Goal: Task Accomplishment & Management: Use online tool/utility

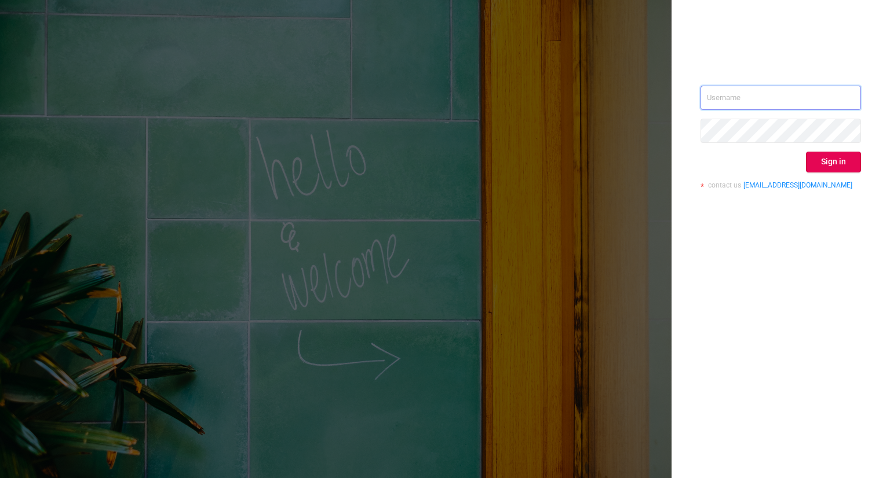
type input "[EMAIL_ADDRESS][DOMAIN_NAME]"
click at [853, 165] on button "Sign in" at bounding box center [833, 162] width 55 height 21
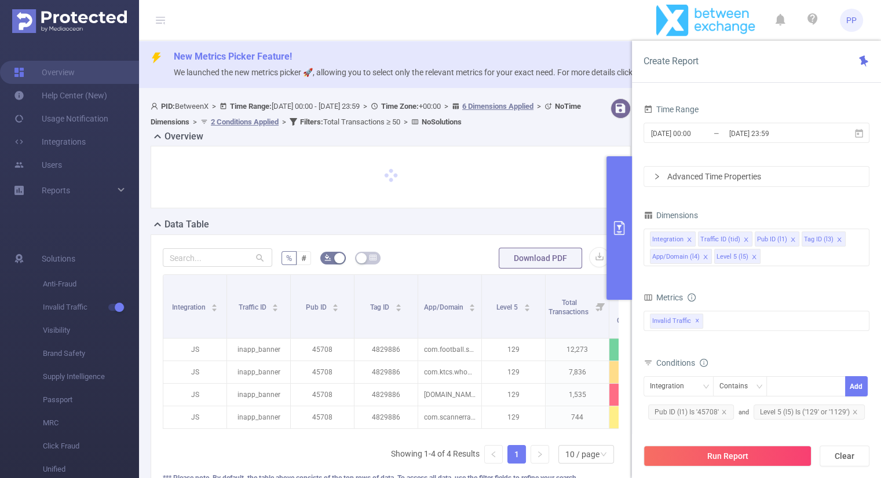
click at [618, 214] on button "primary" at bounding box center [619, 228] width 25 height 144
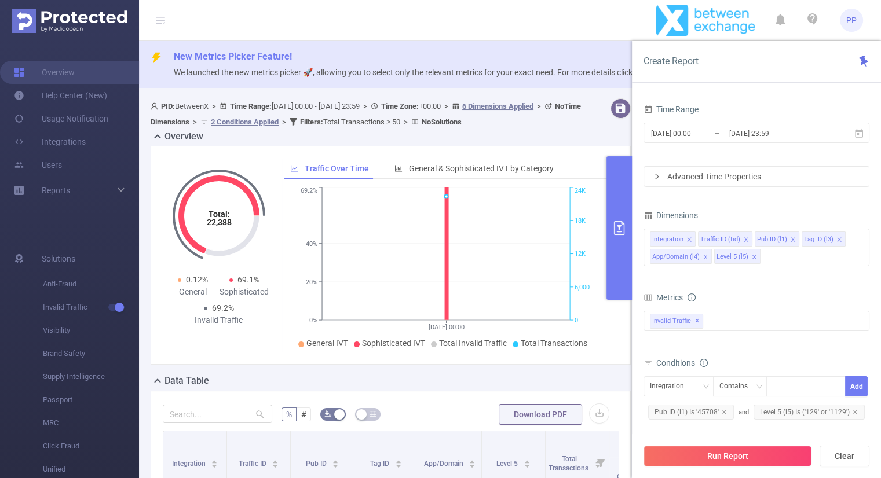
click at [859, 21] on span "PP" at bounding box center [851, 20] width 23 height 23
click at [767, 89] on span "Logout" at bounding box center [755, 93] width 23 height 8
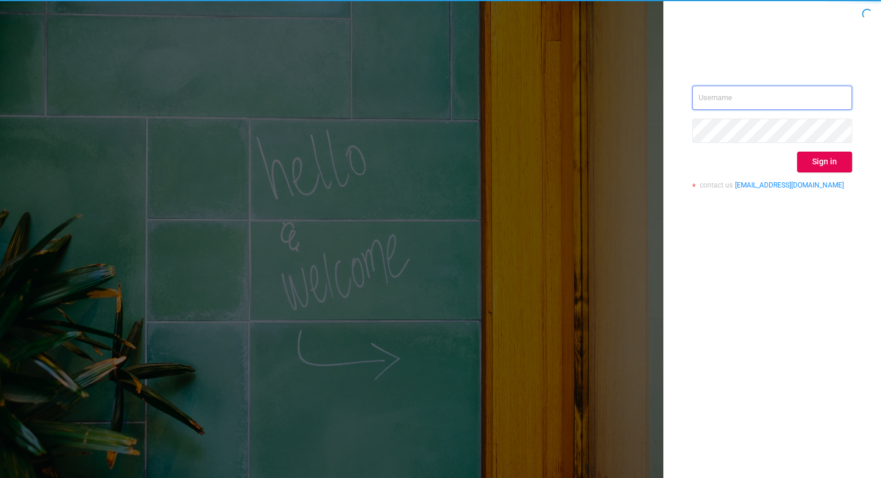
type input "[EMAIL_ADDRESS][DOMAIN_NAME]"
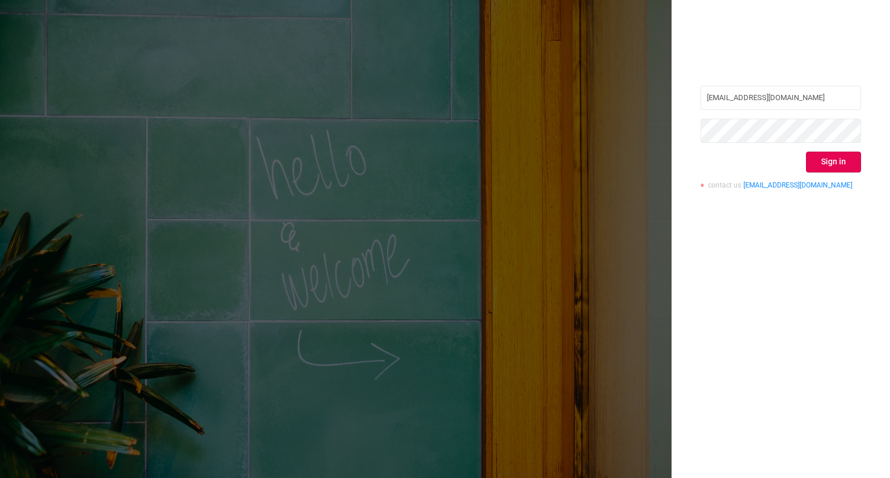
click at [864, 126] on div "parisis@betweenx.com Sign in contact us info@protected.media" at bounding box center [780, 239] width 218 height 478
click at [823, 157] on button "Sign in" at bounding box center [833, 162] width 55 height 21
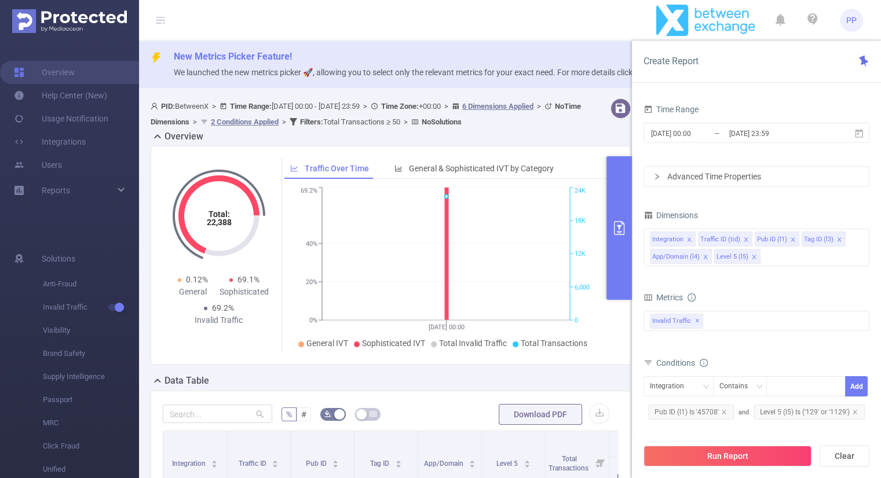
click at [852, 17] on span "PP" at bounding box center [851, 20] width 10 height 23
click at [780, 85] on link "Logout" at bounding box center [799, 93] width 127 height 16
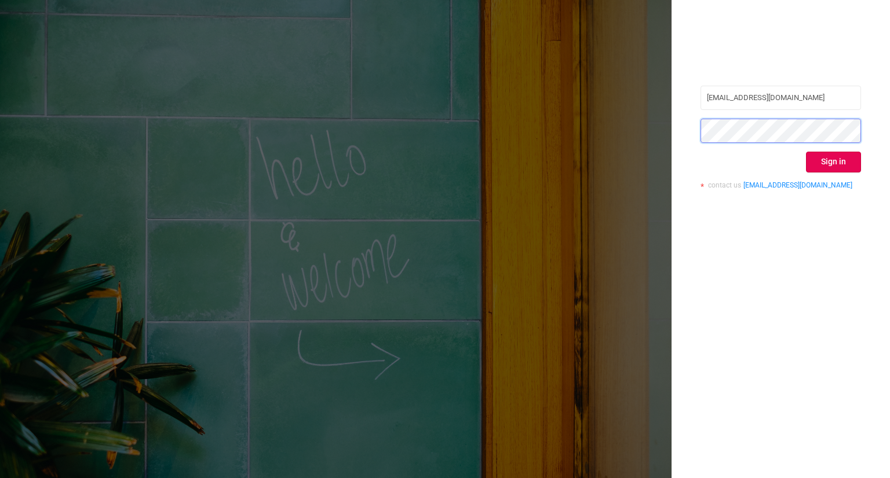
click at [682, 137] on div "parisis@betweenx.com Sign in contact us info@protected.media" at bounding box center [780, 239] width 218 height 478
drag, startPoint x: 794, startPoint y: 100, endPoint x: 671, endPoint y: 104, distance: 122.9
click at [671, 104] on div "parisis@betweenx.com Sign in contact us info@protected.media" at bounding box center [780, 239] width 218 height 478
click at [660, 132] on div "parisis@betweenx.com Sign in contact us info@protected.media" at bounding box center [445, 239] width 890 height 478
click at [835, 166] on button "Sign in" at bounding box center [833, 162] width 55 height 21
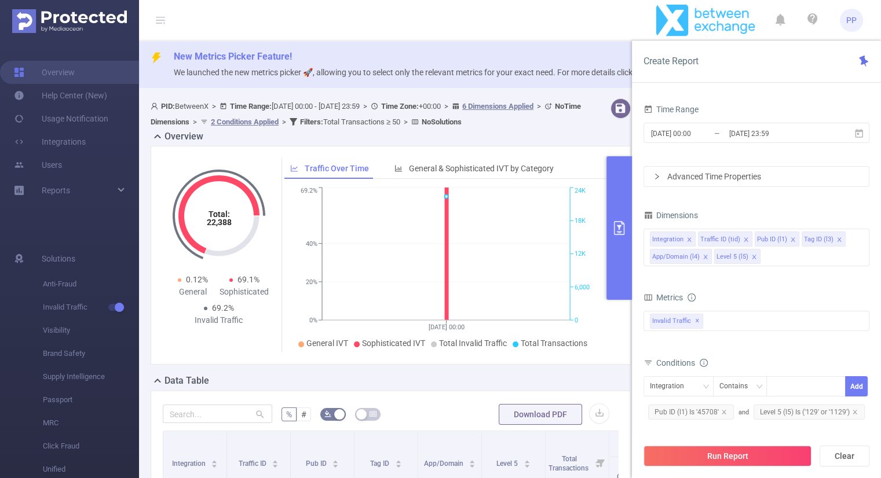
click at [620, 198] on button "primary" at bounding box center [619, 228] width 25 height 144
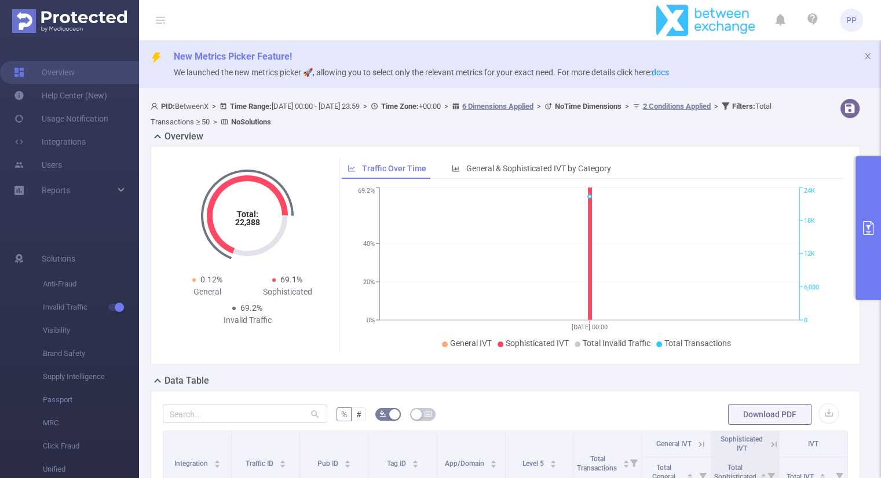
scroll to position [265, 0]
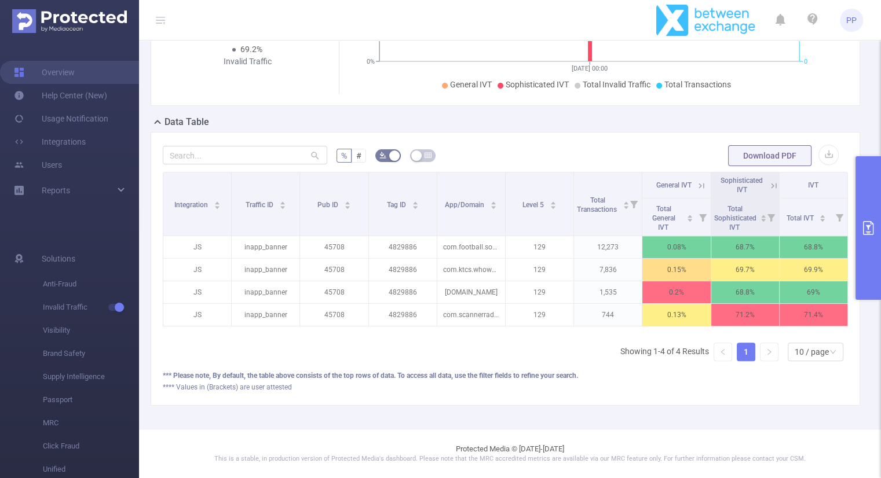
click at [867, 232] on icon "primary" at bounding box center [868, 228] width 14 height 14
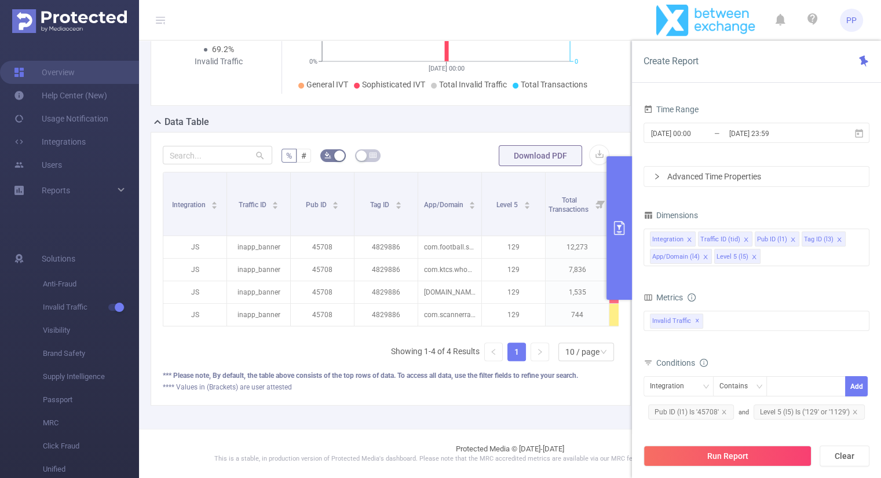
click at [622, 223] on icon "primary" at bounding box center [619, 228] width 10 height 14
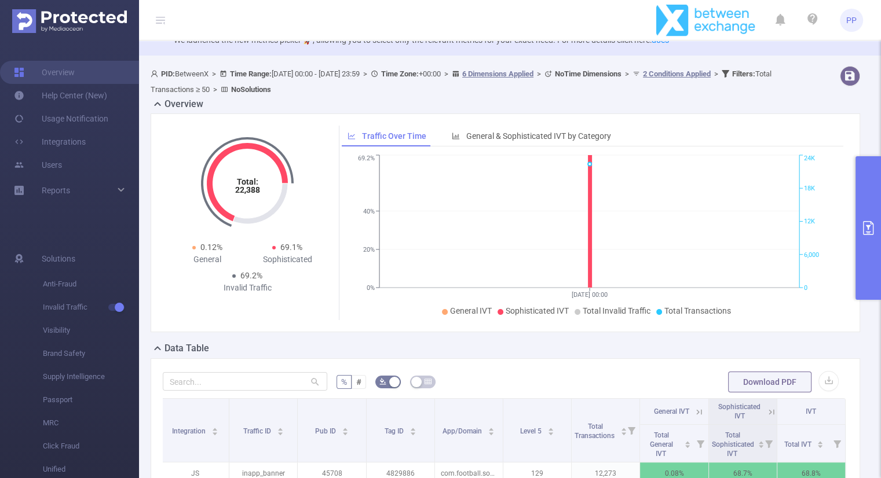
scroll to position [0, 0]
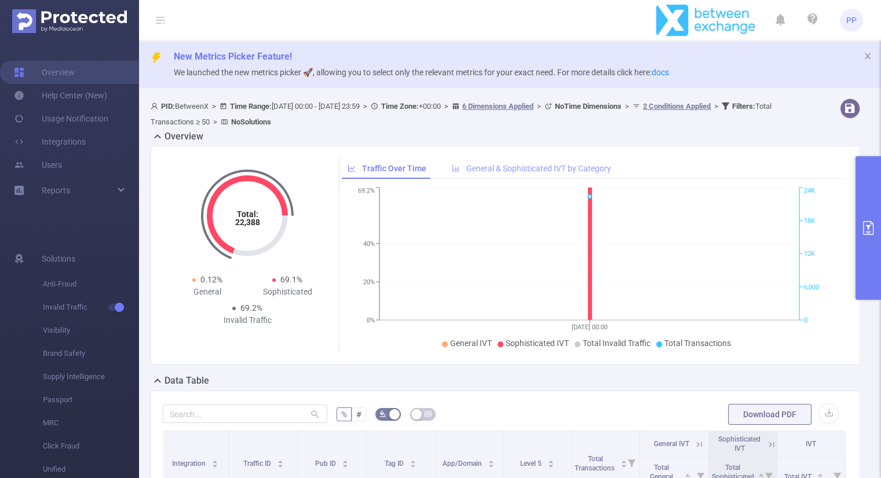
click at [571, 167] on span "General & Sophisticated IVT by Category" at bounding box center [538, 168] width 145 height 9
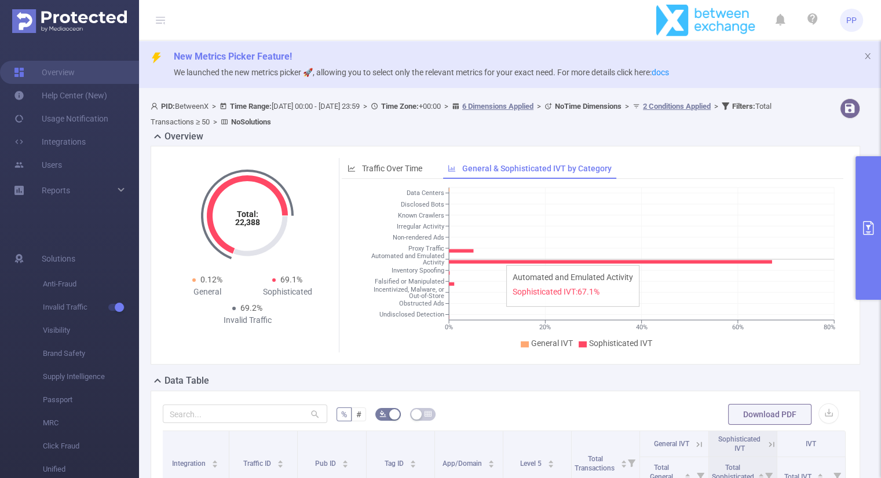
scroll to position [265, 0]
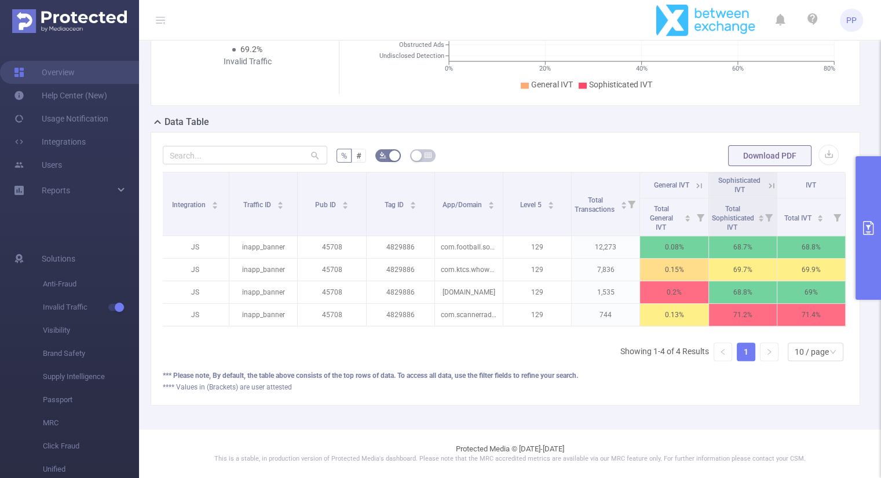
click at [769, 183] on icon at bounding box center [771, 185] width 5 height 5
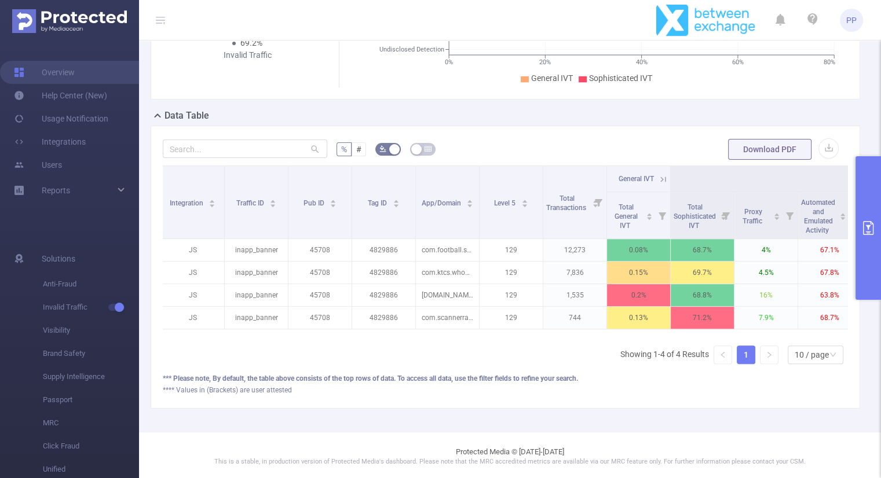
click at [664, 176] on icon at bounding box center [663, 179] width 10 height 10
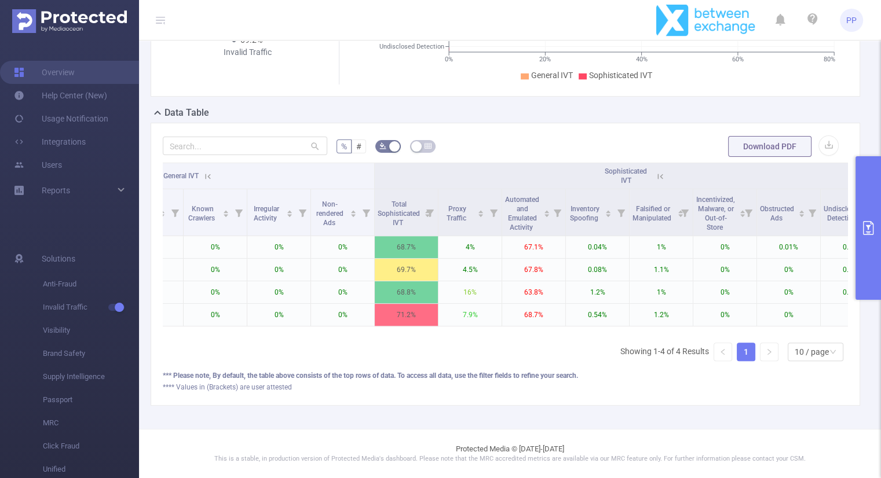
scroll to position [0, 629]
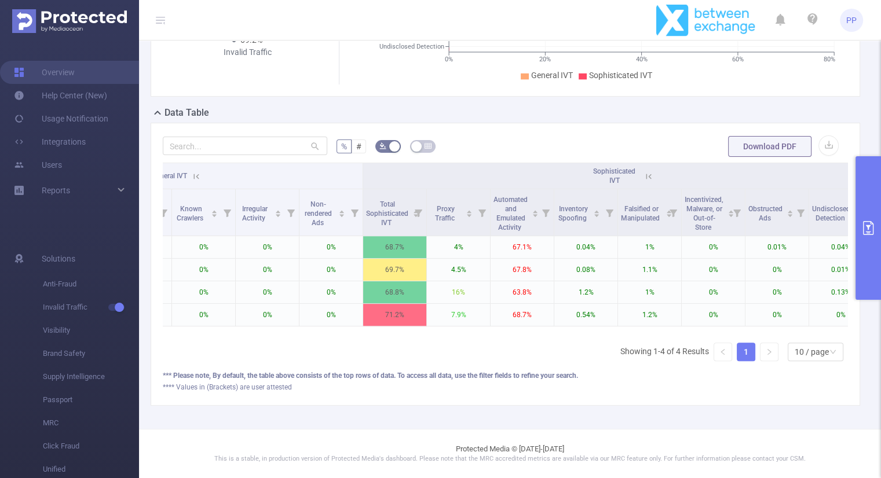
click at [863, 228] on icon "primary" at bounding box center [868, 228] width 14 height 14
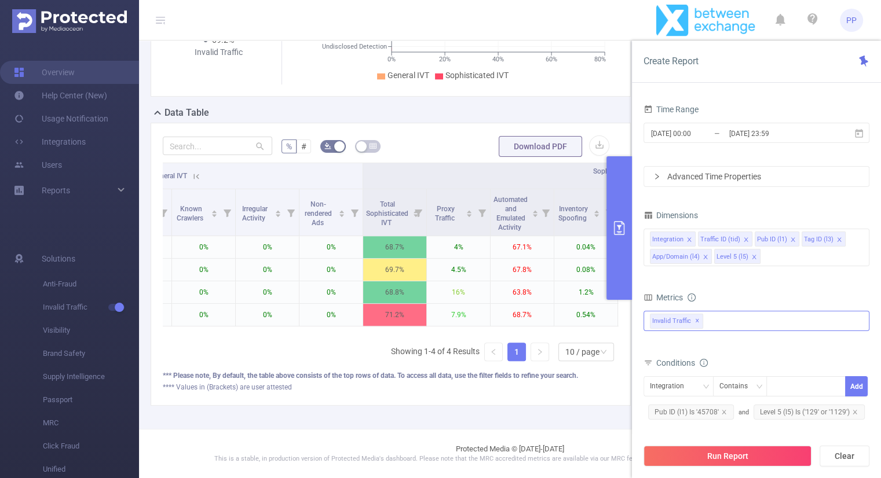
click at [733, 322] on div "Invalid Traffic ✕" at bounding box center [757, 321] width 226 height 20
click at [664, 324] on span at bounding box center [662, 326] width 9 height 9
click at [721, 458] on button "Run Report" at bounding box center [728, 456] width 168 height 21
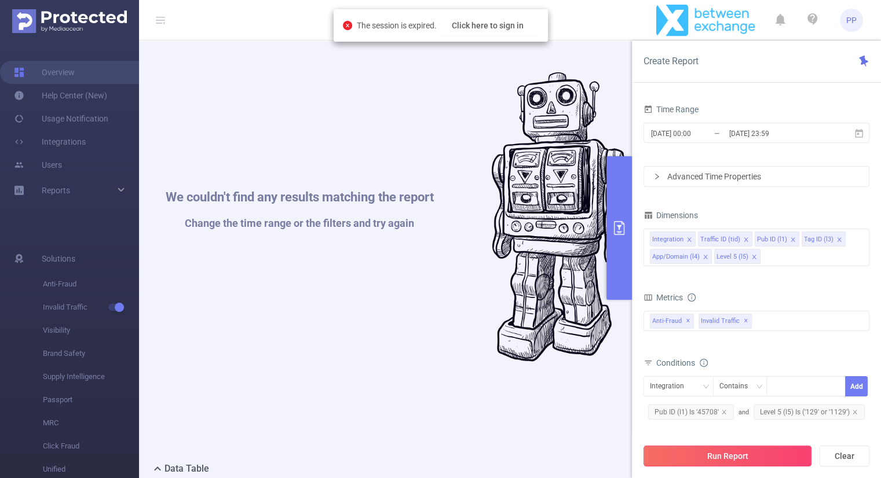
scroll to position [1, 0]
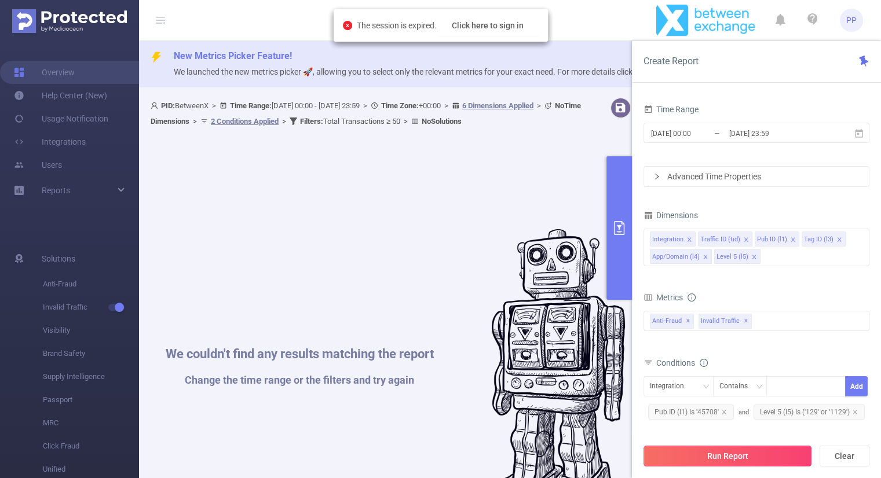
click at [722, 461] on button "Run Report" at bounding box center [728, 456] width 168 height 21
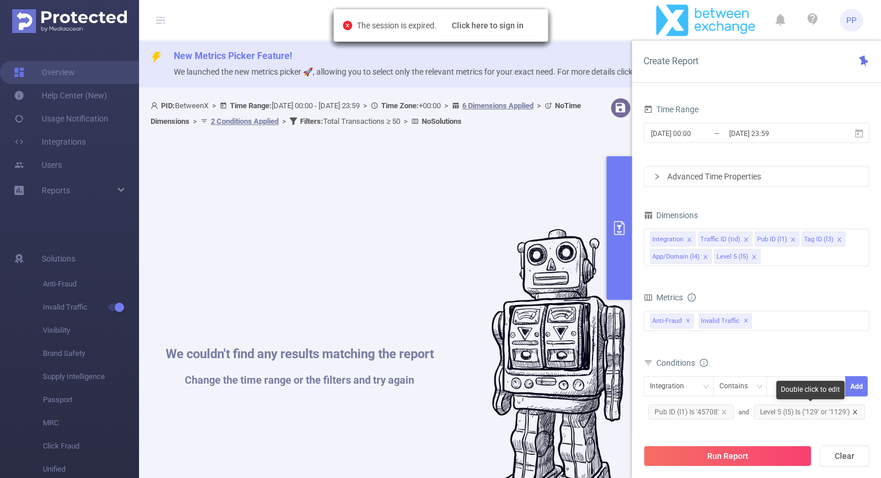
click at [853, 410] on icon "icon: close" at bounding box center [855, 413] width 6 height 6
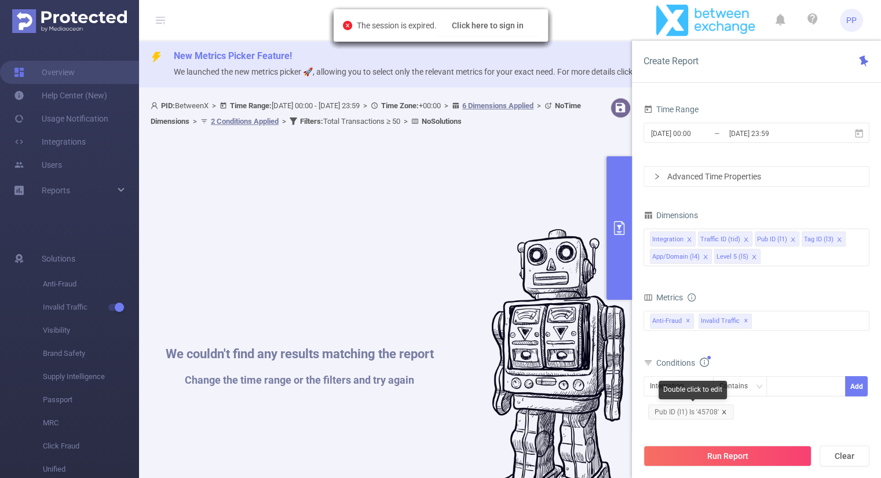
click at [724, 410] on icon "icon: close" at bounding box center [724, 412] width 4 height 4
click at [729, 455] on button "Run Report" at bounding box center [728, 456] width 168 height 21
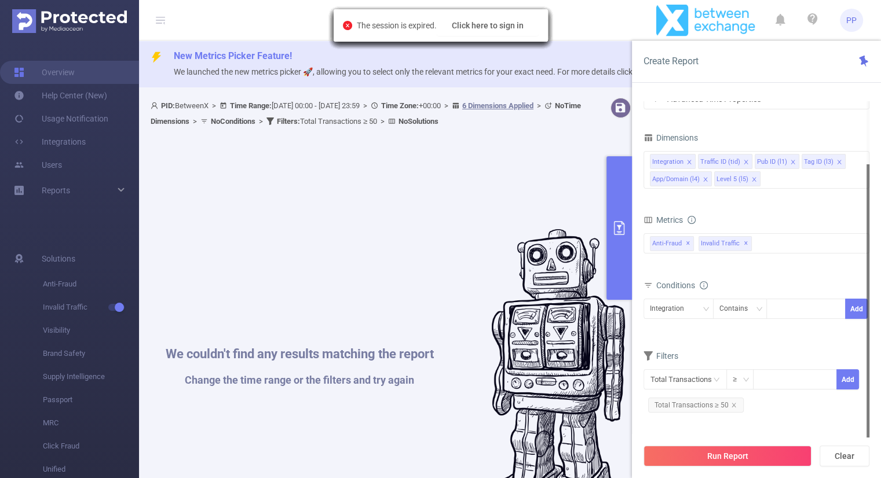
scroll to position [0, 0]
click at [496, 22] on button "Click here to sign in" at bounding box center [488, 25] width 102 height 21
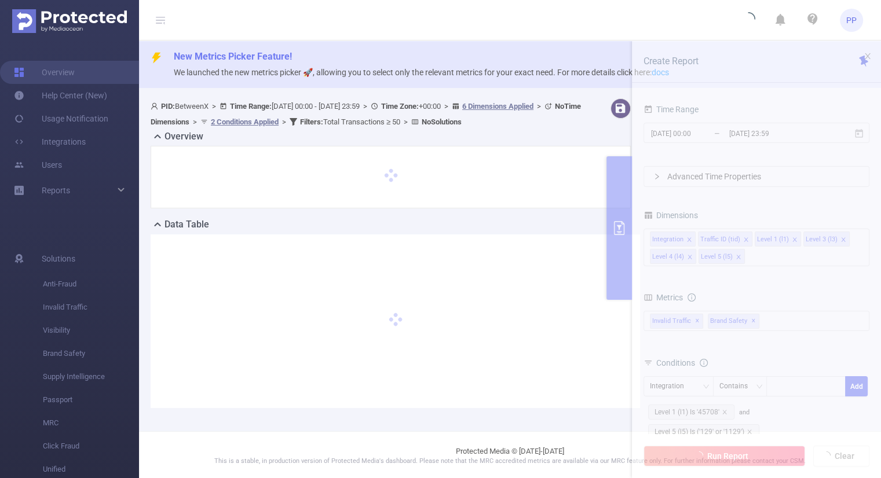
click at [854, 20] on span "PP" at bounding box center [851, 20] width 10 height 23
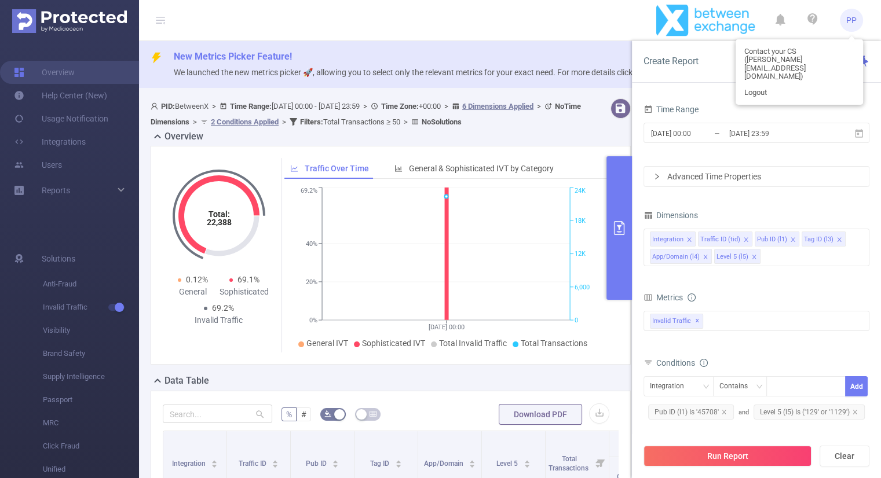
click at [854, 20] on span "PP" at bounding box center [851, 20] width 10 height 23
click at [696, 12] on img at bounding box center [706, 20] width 100 height 32
click at [623, 242] on button "primary" at bounding box center [619, 228] width 25 height 144
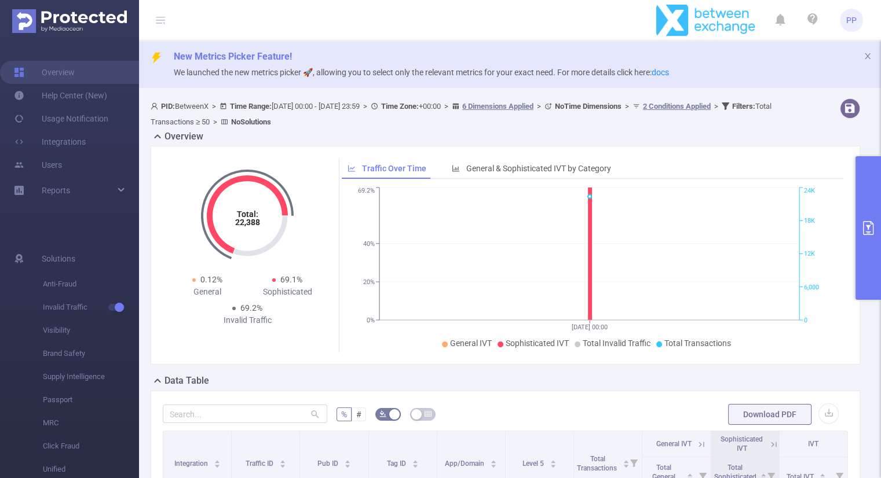
click at [847, 21] on span "PP" at bounding box center [851, 20] width 10 height 23
click at [160, 16] on icon at bounding box center [160, 20] width 9 height 9
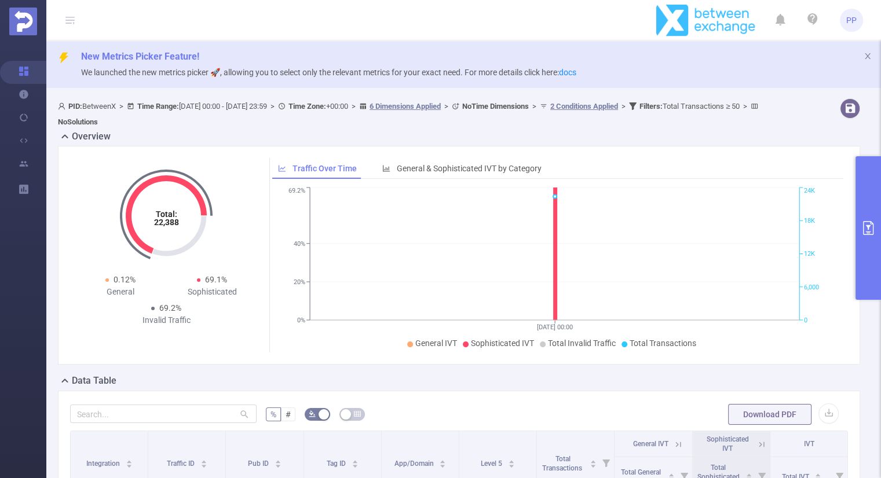
click at [849, 20] on span "PP" at bounding box center [851, 20] width 10 height 23
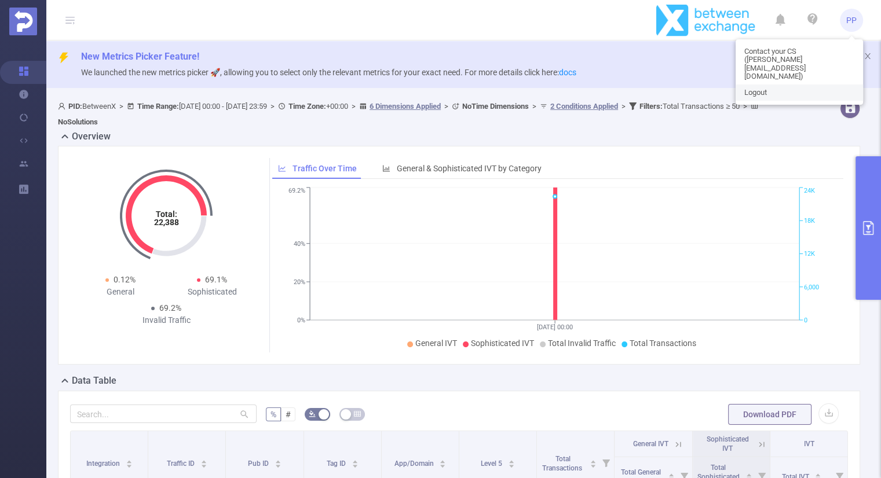
click at [776, 85] on link "Logout" at bounding box center [799, 93] width 127 height 16
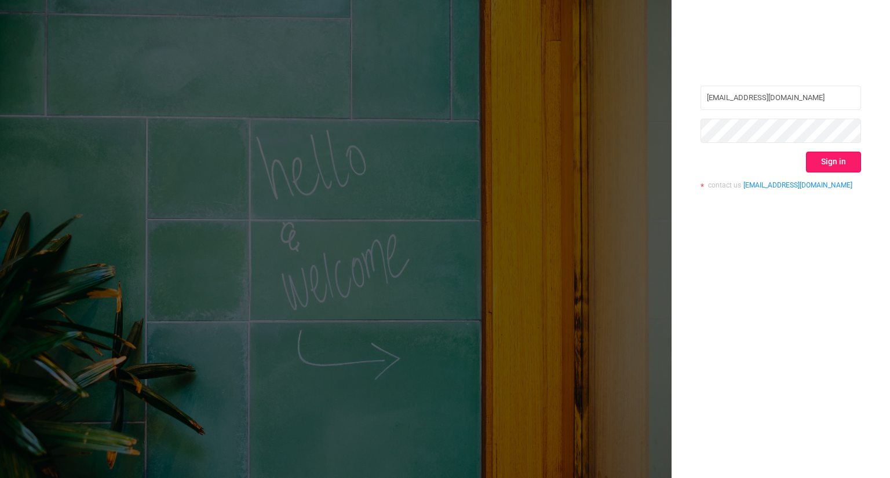
click at [846, 163] on button "Sign in" at bounding box center [833, 162] width 55 height 21
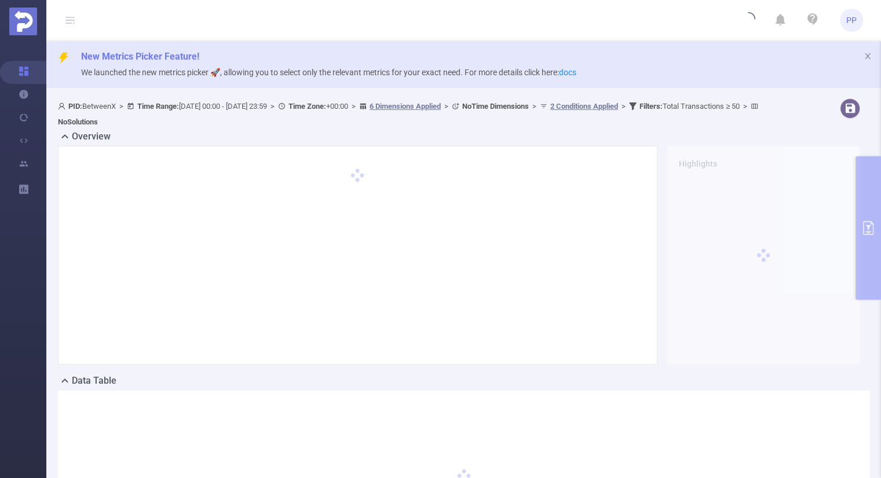
click at [849, 28] on span "PP" at bounding box center [851, 20] width 10 height 23
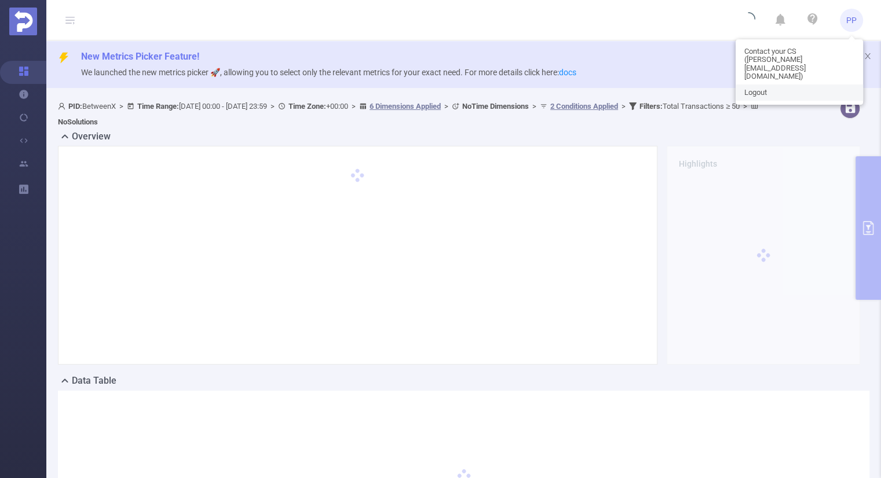
click at [767, 89] on span "Logout" at bounding box center [755, 93] width 23 height 8
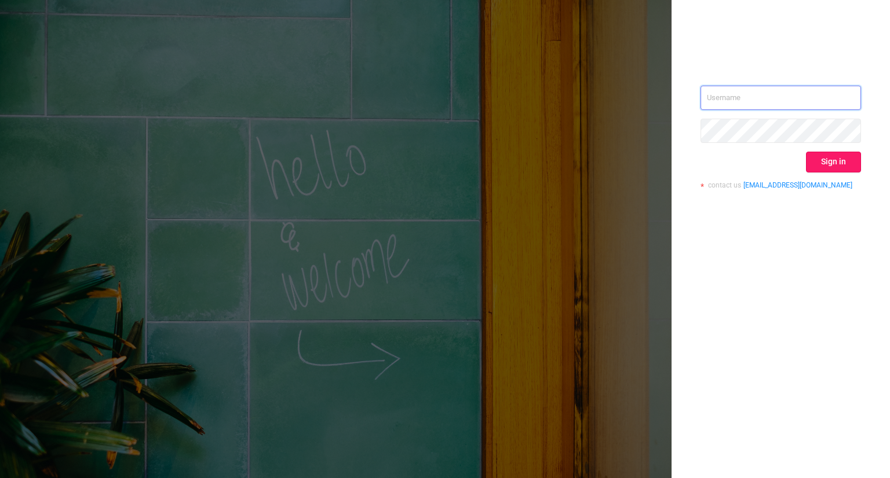
type input "[EMAIL_ADDRESS][DOMAIN_NAME]"
click at [821, 156] on button "Sign in" at bounding box center [833, 162] width 55 height 21
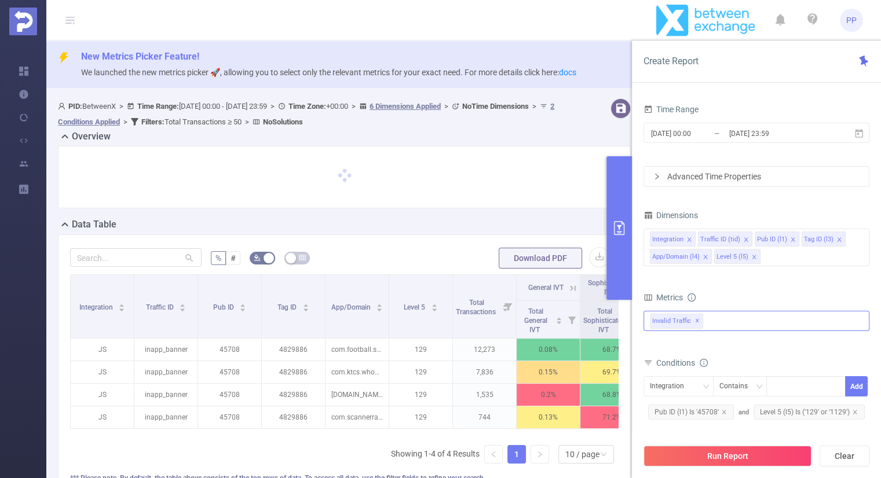
click at [729, 327] on div "Invalid Traffic ✕" at bounding box center [757, 321] width 226 height 20
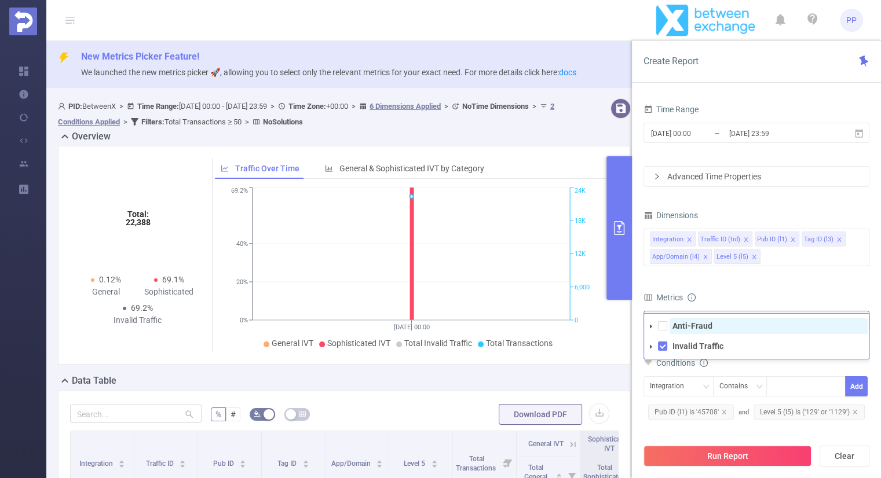
click at [698, 326] on strong "Anti-Fraud" at bounding box center [693, 326] width 40 height 9
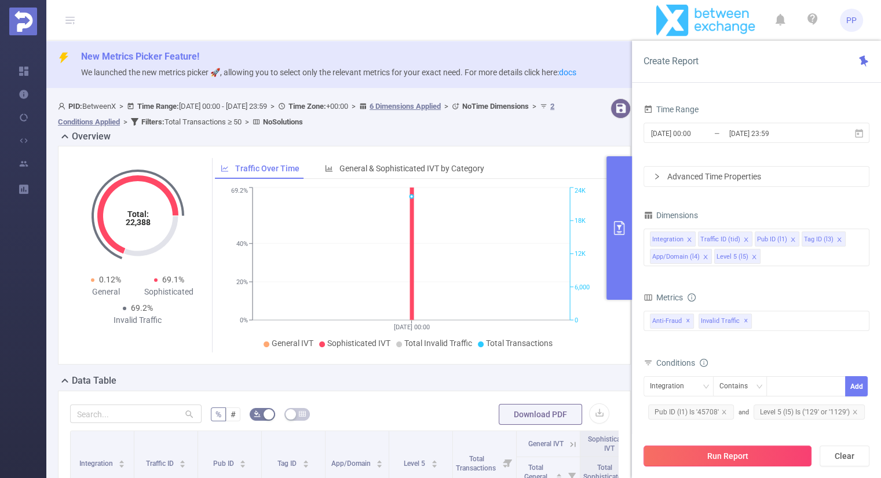
click at [720, 459] on button "Run Report" at bounding box center [728, 456] width 168 height 21
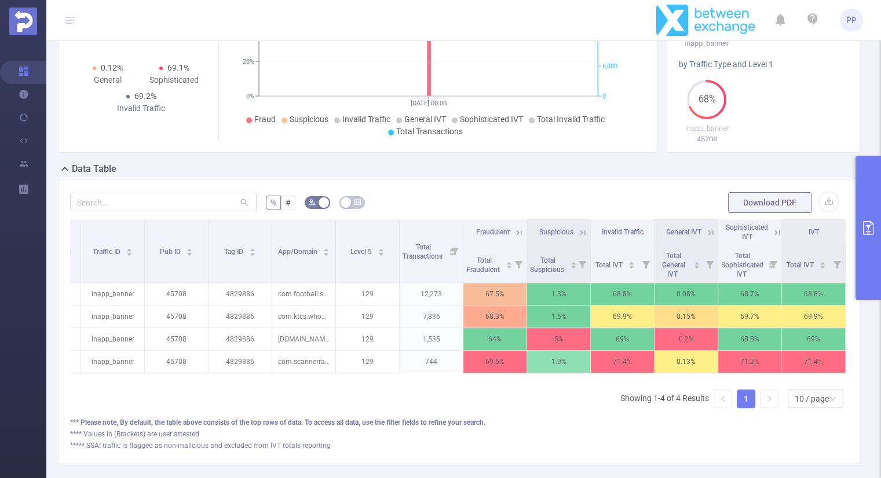
scroll to position [0, 62]
click at [514, 228] on icon at bounding box center [519, 233] width 10 height 10
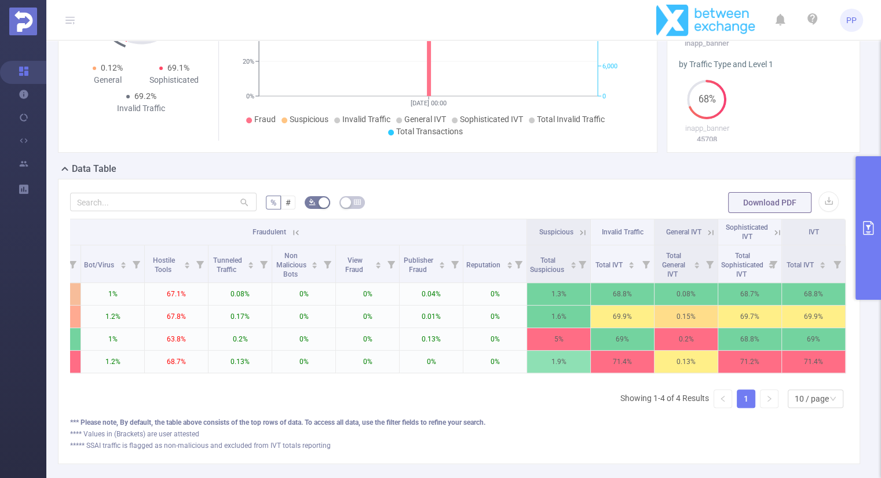
scroll to position [0, 507]
click at [578, 230] on icon at bounding box center [583, 233] width 10 height 10
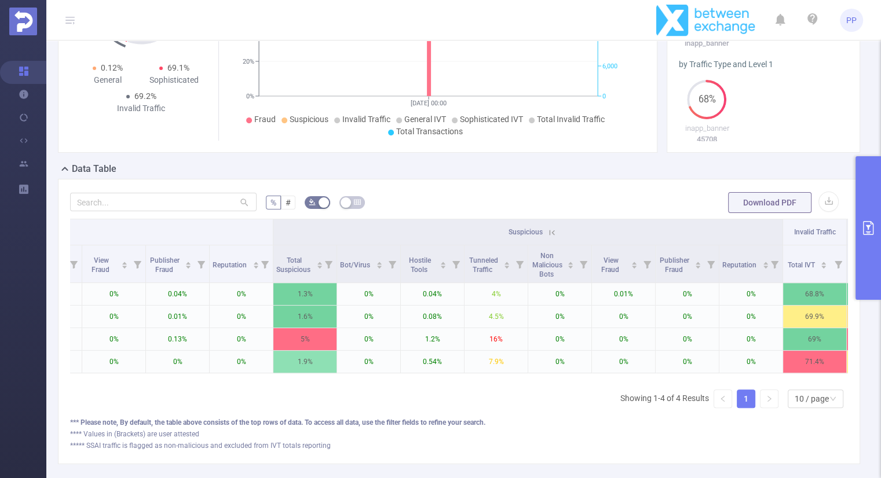
scroll to position [0, 954]
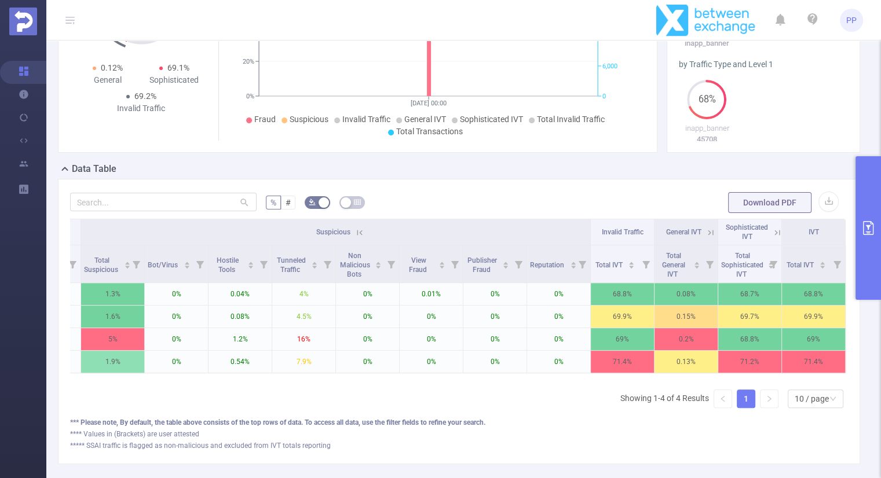
click at [706, 233] on icon at bounding box center [711, 233] width 10 height 10
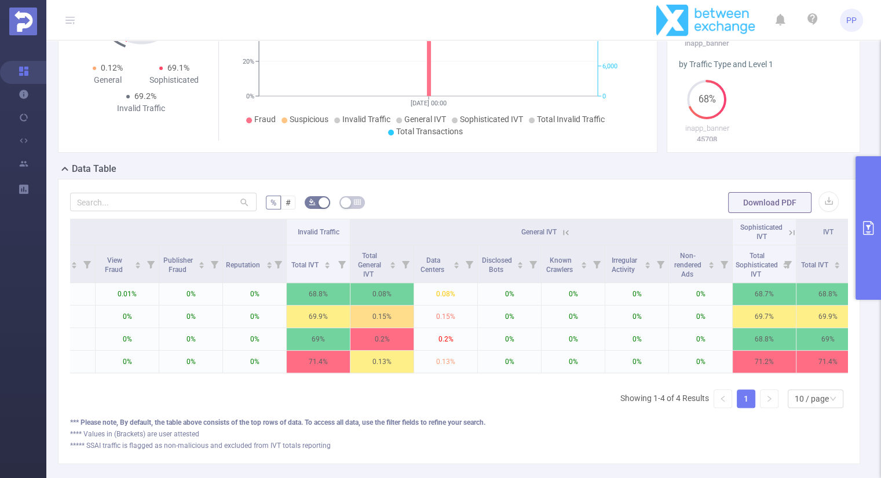
scroll to position [0, 1272]
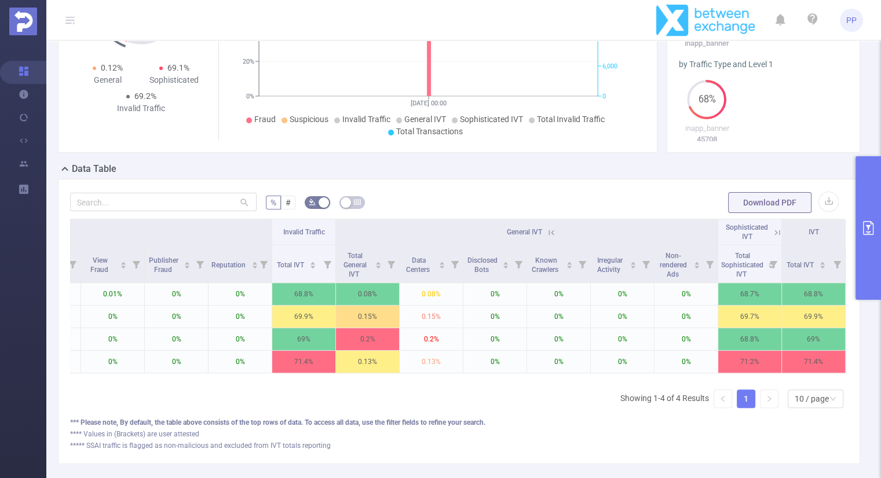
click at [843, 23] on span "PP" at bounding box center [851, 20] width 23 height 23
click at [772, 228] on icon at bounding box center [777, 233] width 10 height 10
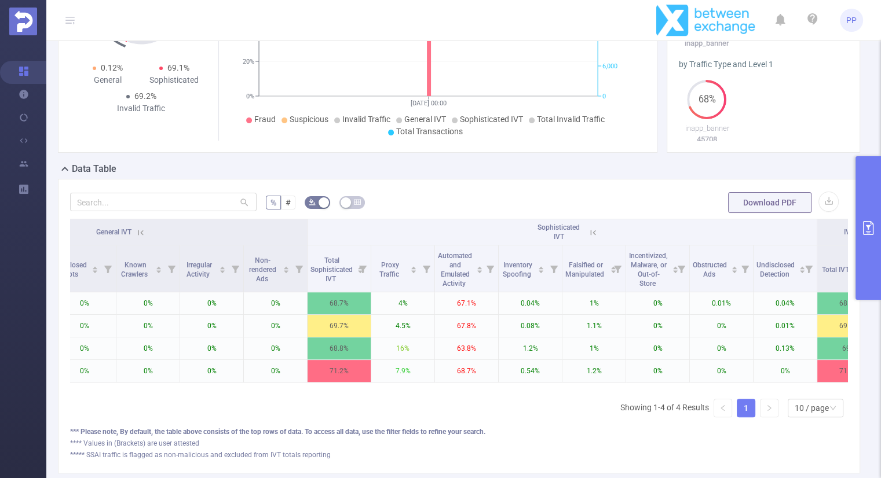
scroll to position [0, 1719]
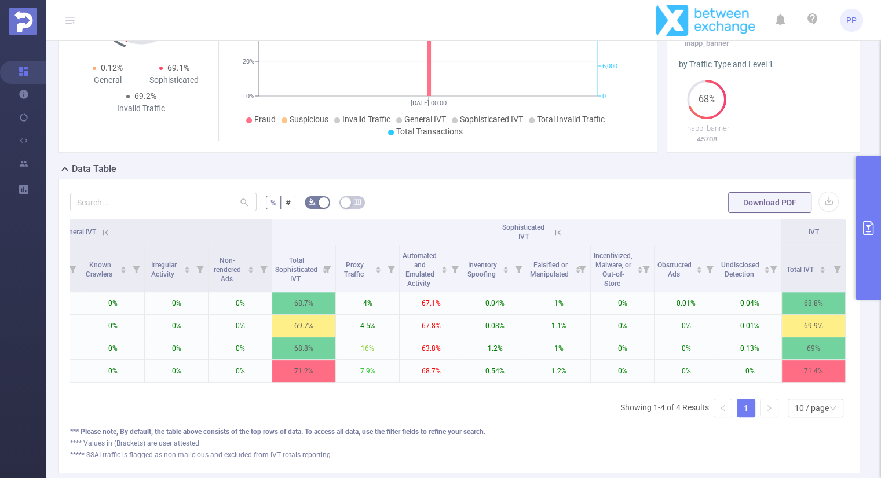
click at [868, 224] on icon "primary" at bounding box center [868, 228] width 14 height 14
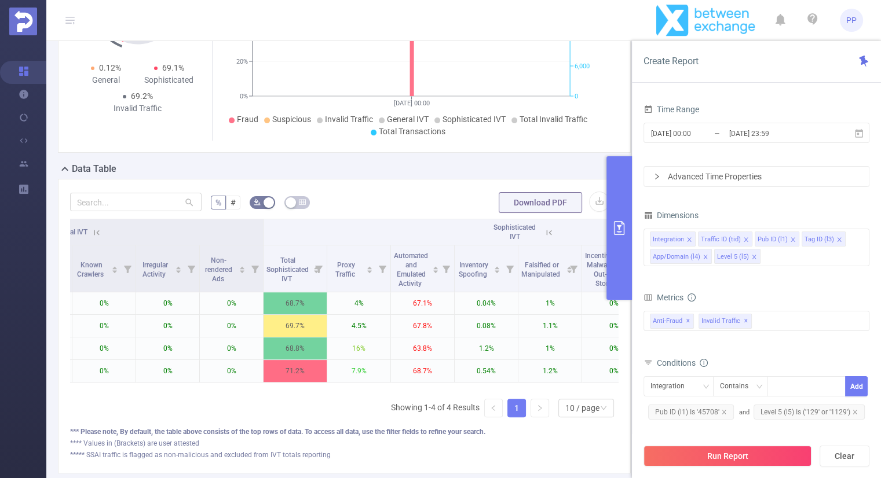
click at [619, 226] on icon "primary" at bounding box center [619, 228] width 10 height 14
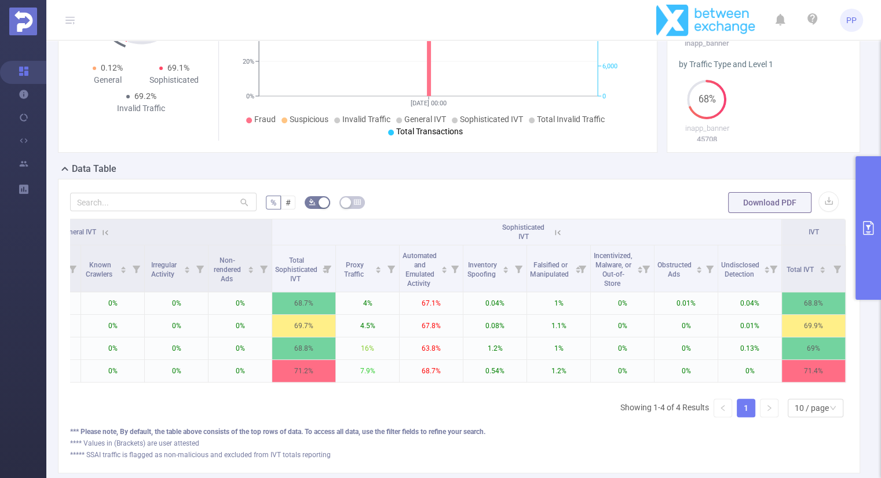
click at [546, 237] on div "Sophisticated IVT" at bounding box center [527, 232] width 68 height 19
click at [553, 232] on icon at bounding box center [558, 233] width 10 height 10
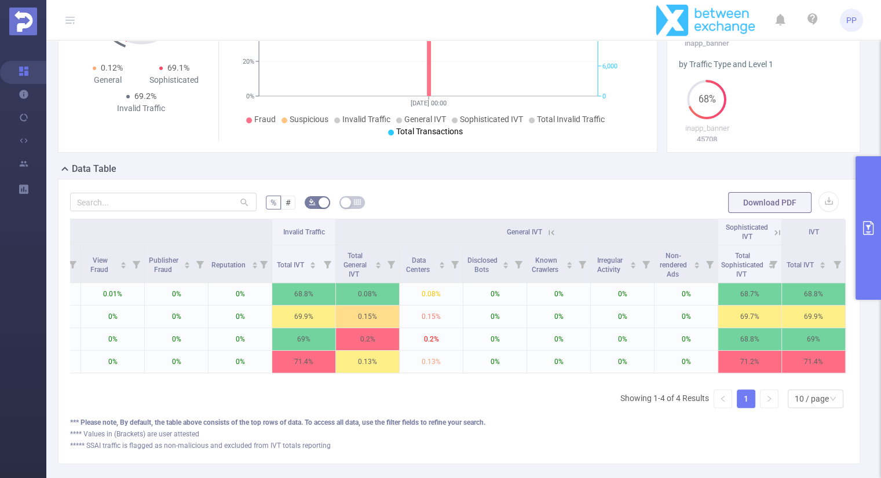
click at [546, 231] on icon at bounding box center [551, 233] width 10 height 10
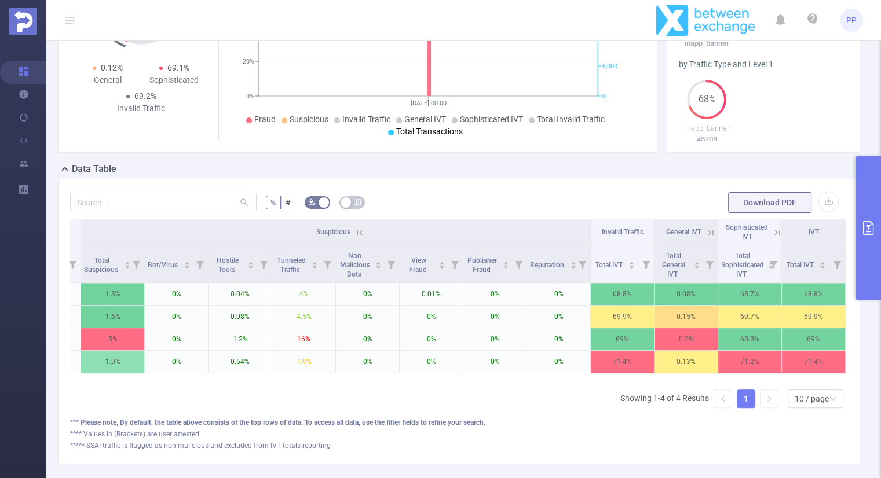
click at [357, 231] on icon at bounding box center [359, 232] width 5 height 5
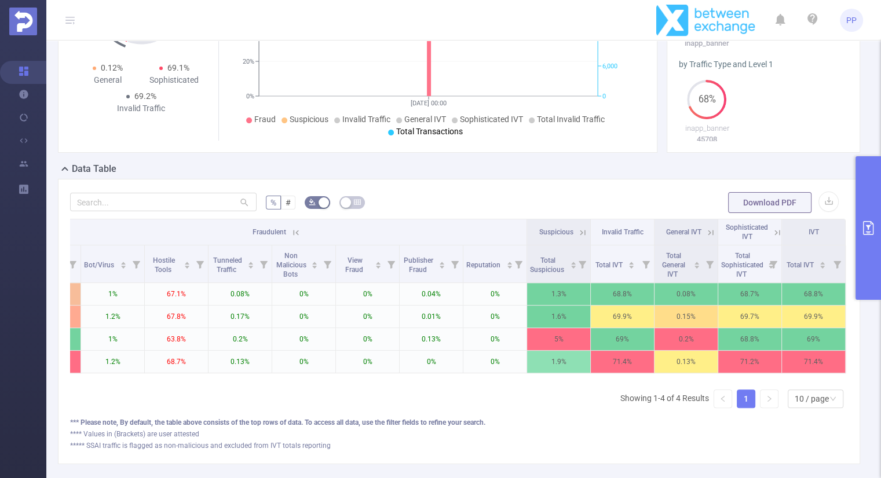
scroll to position [0, 507]
click at [291, 230] on icon at bounding box center [296, 233] width 10 height 10
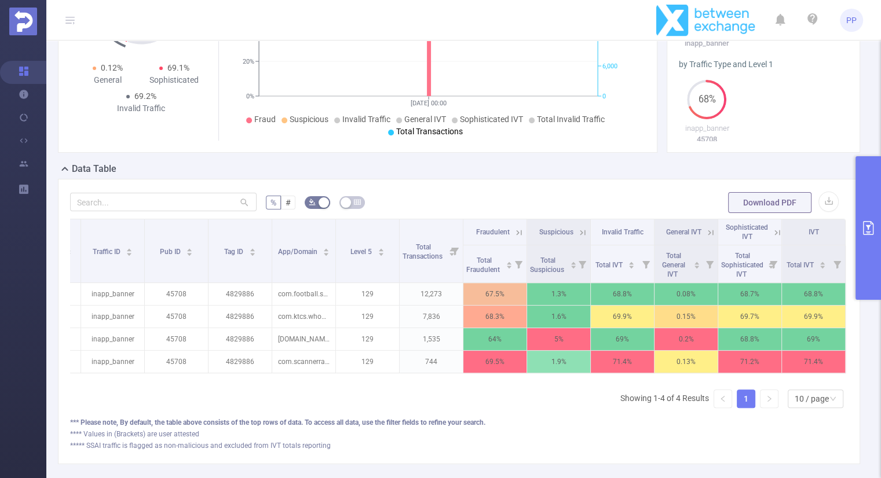
scroll to position [0, 62]
